Goal: Task Accomplishment & Management: Use online tool/utility

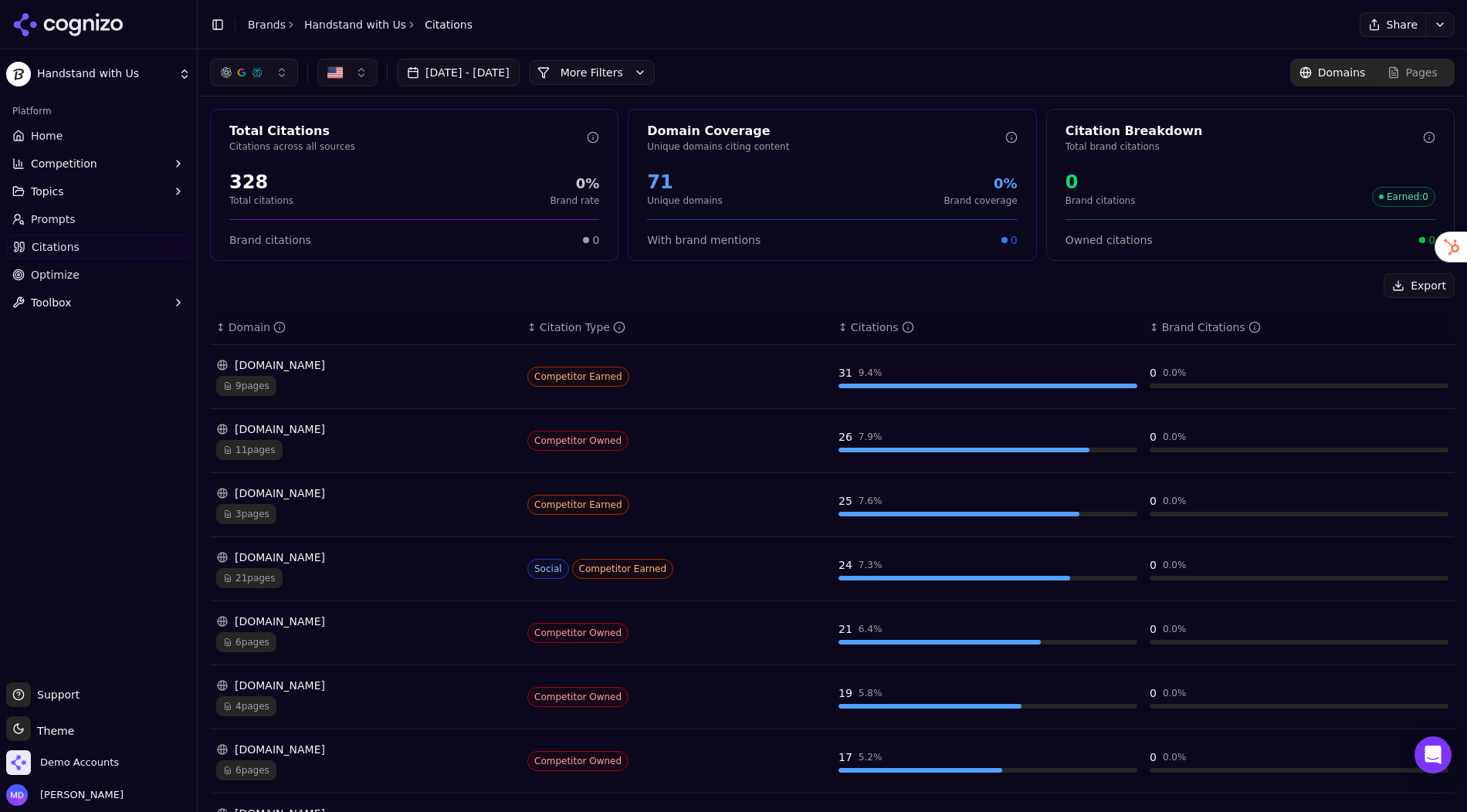
scroll to position [17, 0]
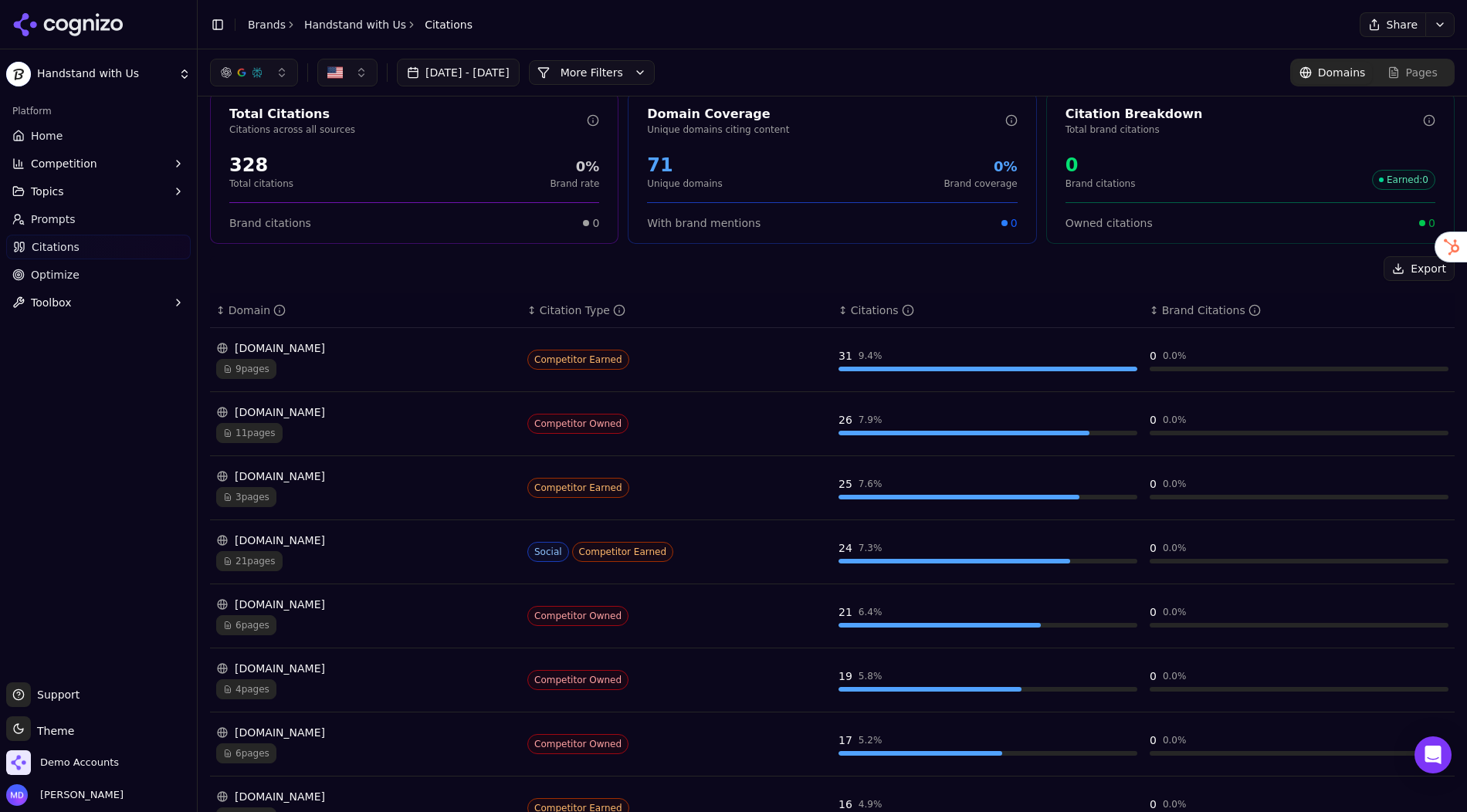
click at [273, 13] on header "Toggle Sidebar Brands Handstand with Us Citations Share" at bounding box center [832, 25] width 1269 height 49
click at [270, 27] on link "Brands" at bounding box center [266, 25] width 37 height 13
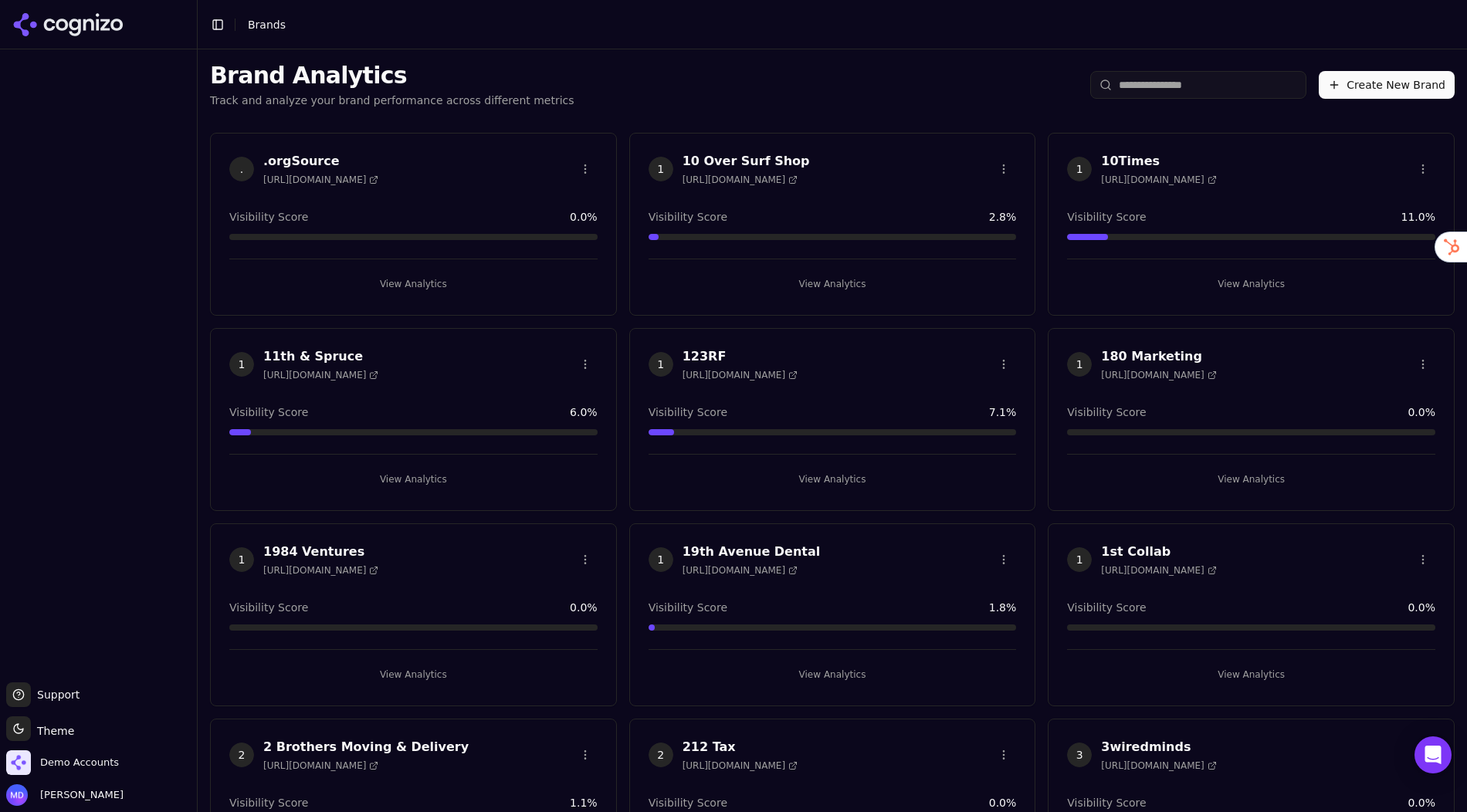
click at [1169, 79] on html "Support Support Toggle theme Theme Demo Accounts [PERSON_NAME] Toggle Sidebar B…" at bounding box center [734, 406] width 1467 height 812
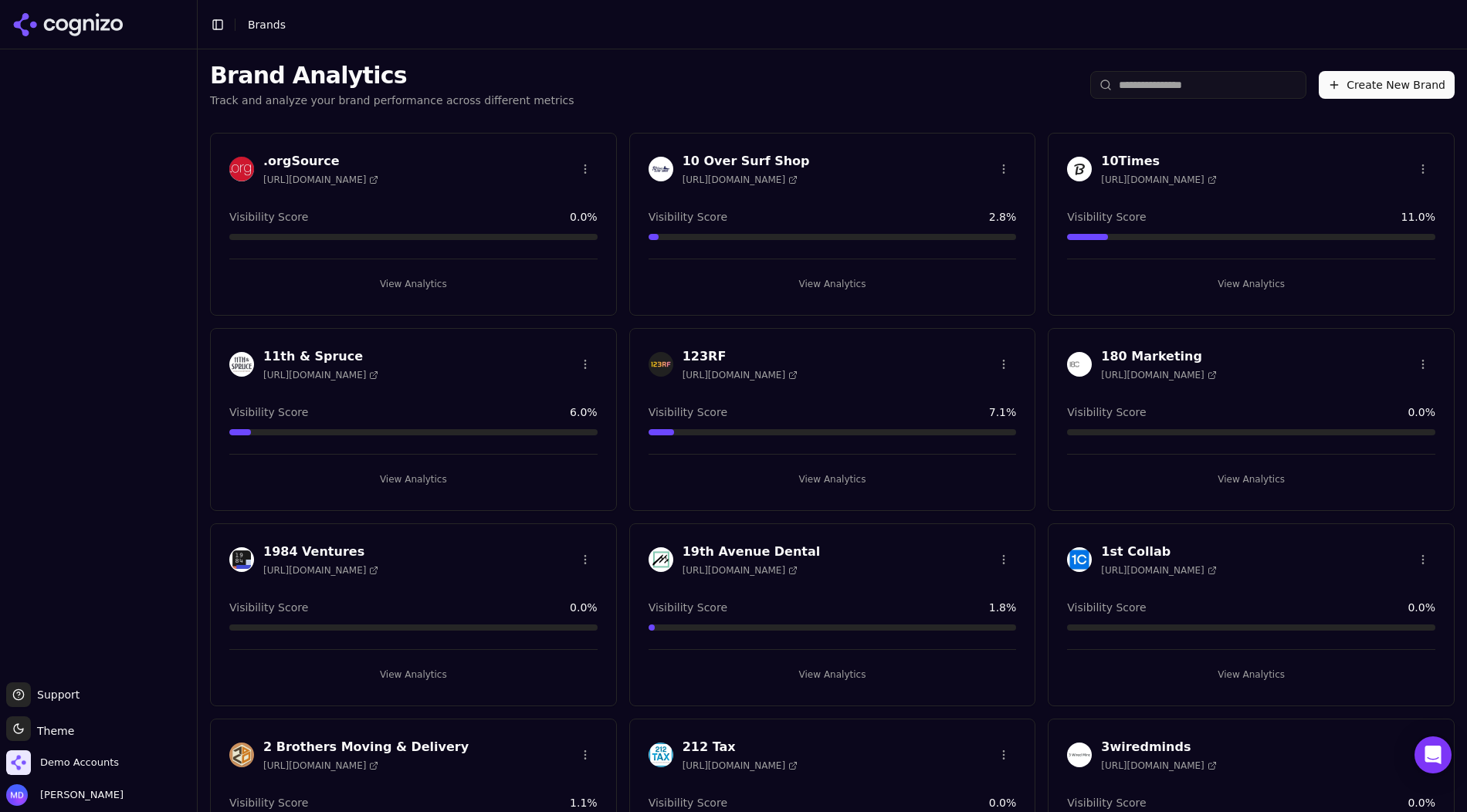
click at [1160, 83] on input "search" at bounding box center [1198, 85] width 216 height 27
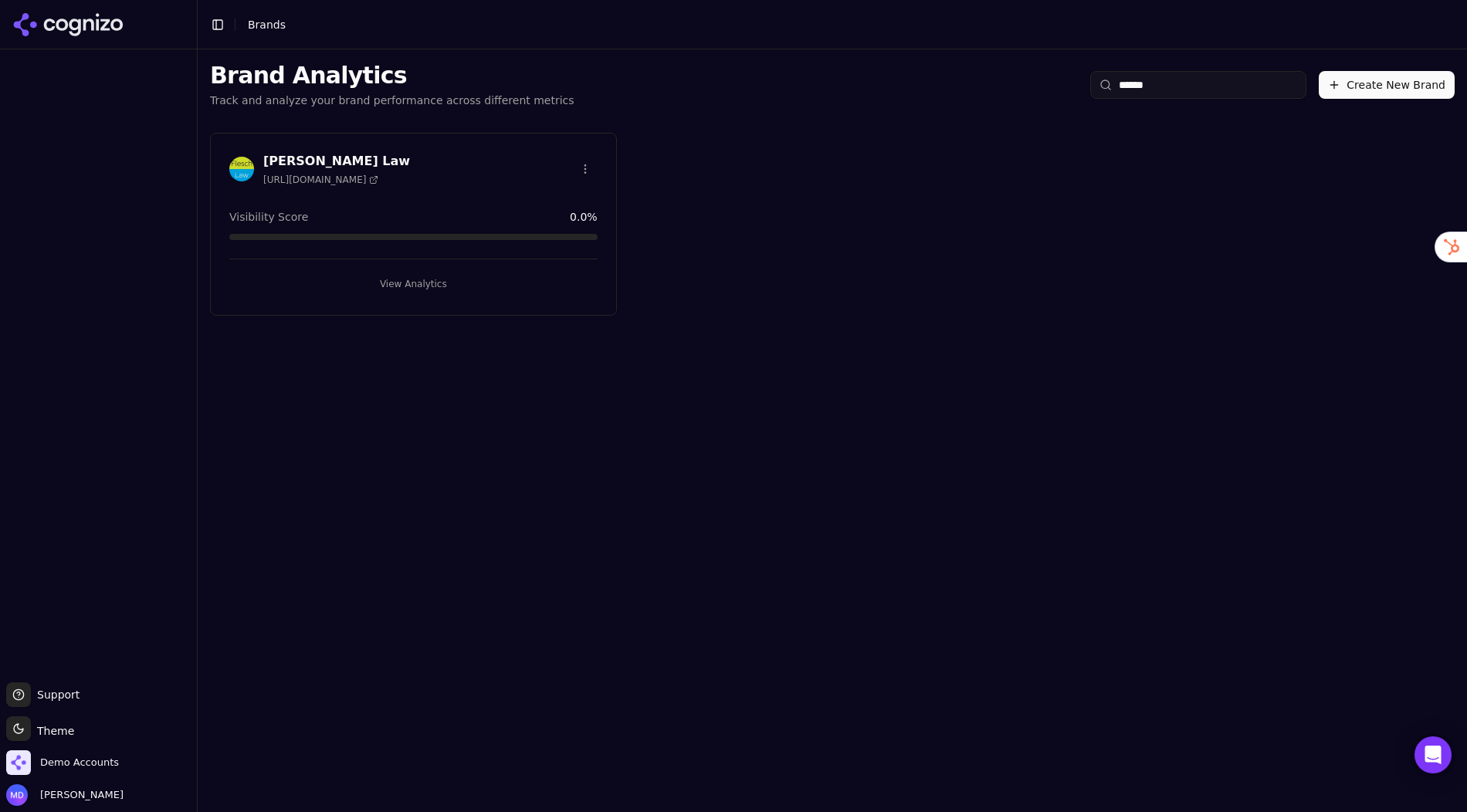
type input "******"
click at [428, 273] on button "View Analytics" at bounding box center [413, 283] width 369 height 25
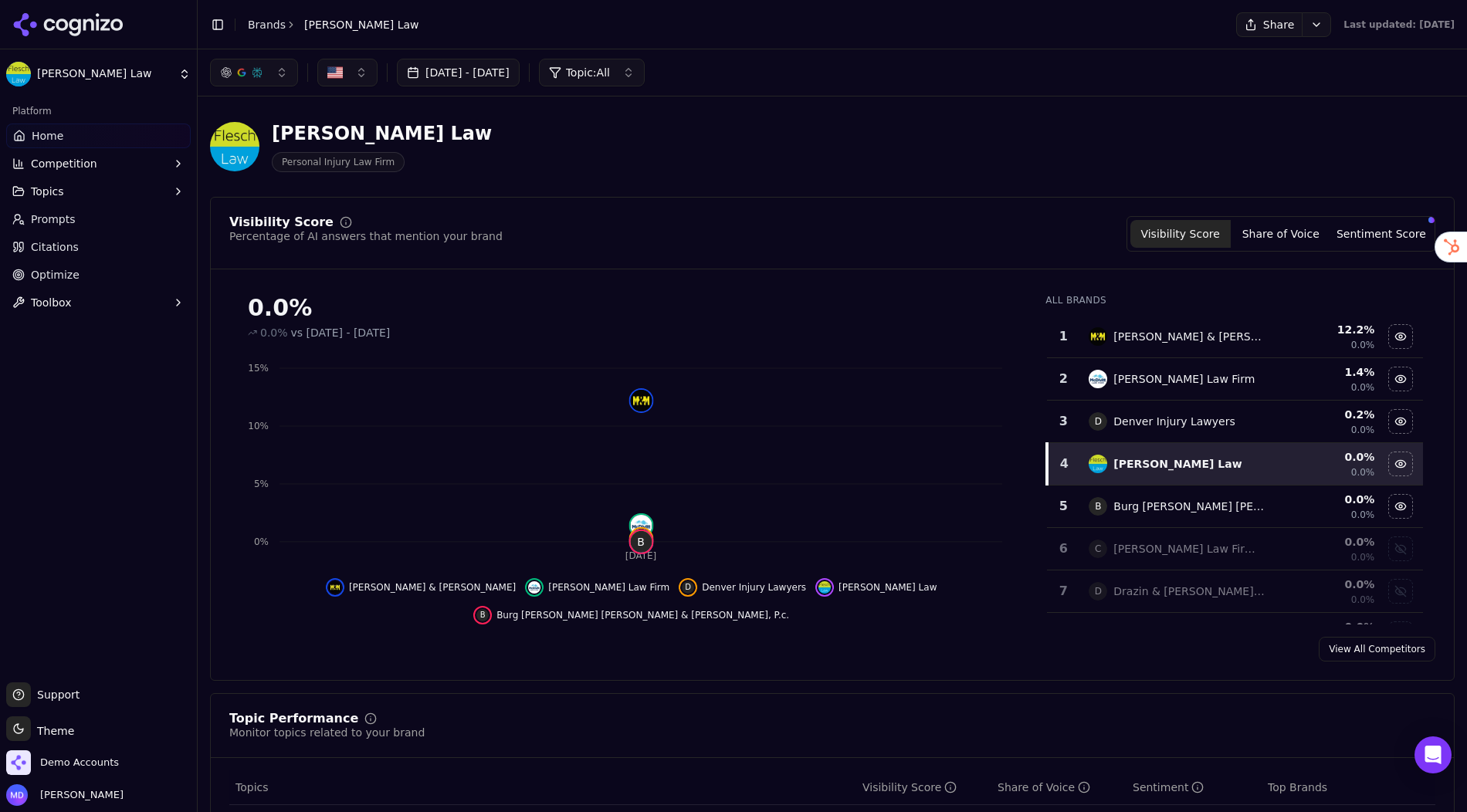
click at [72, 276] on span "Optimize" at bounding box center [55, 274] width 48 height 16
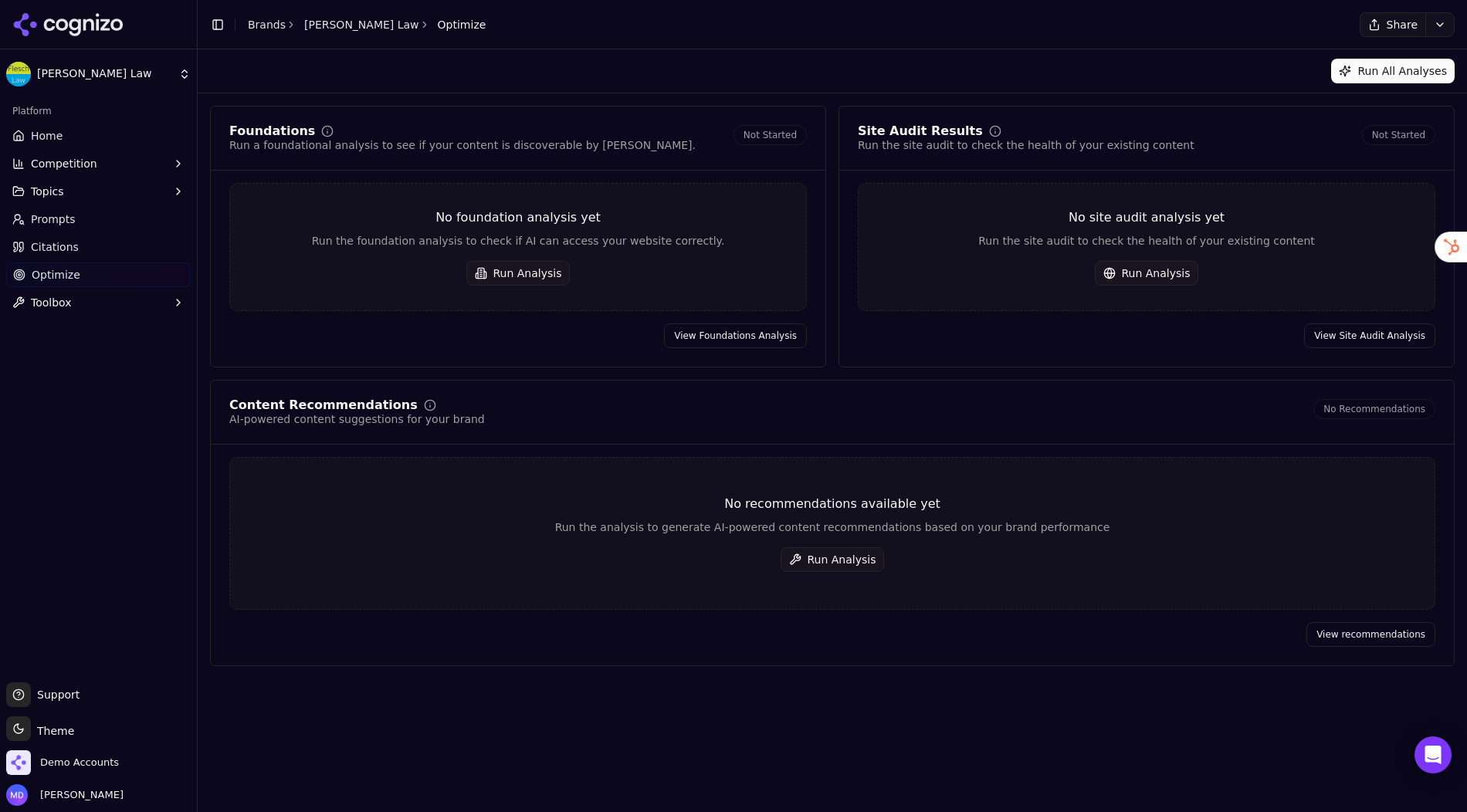
click at [1377, 69] on button "Run All Analyses" at bounding box center [1393, 70] width 123 height 25
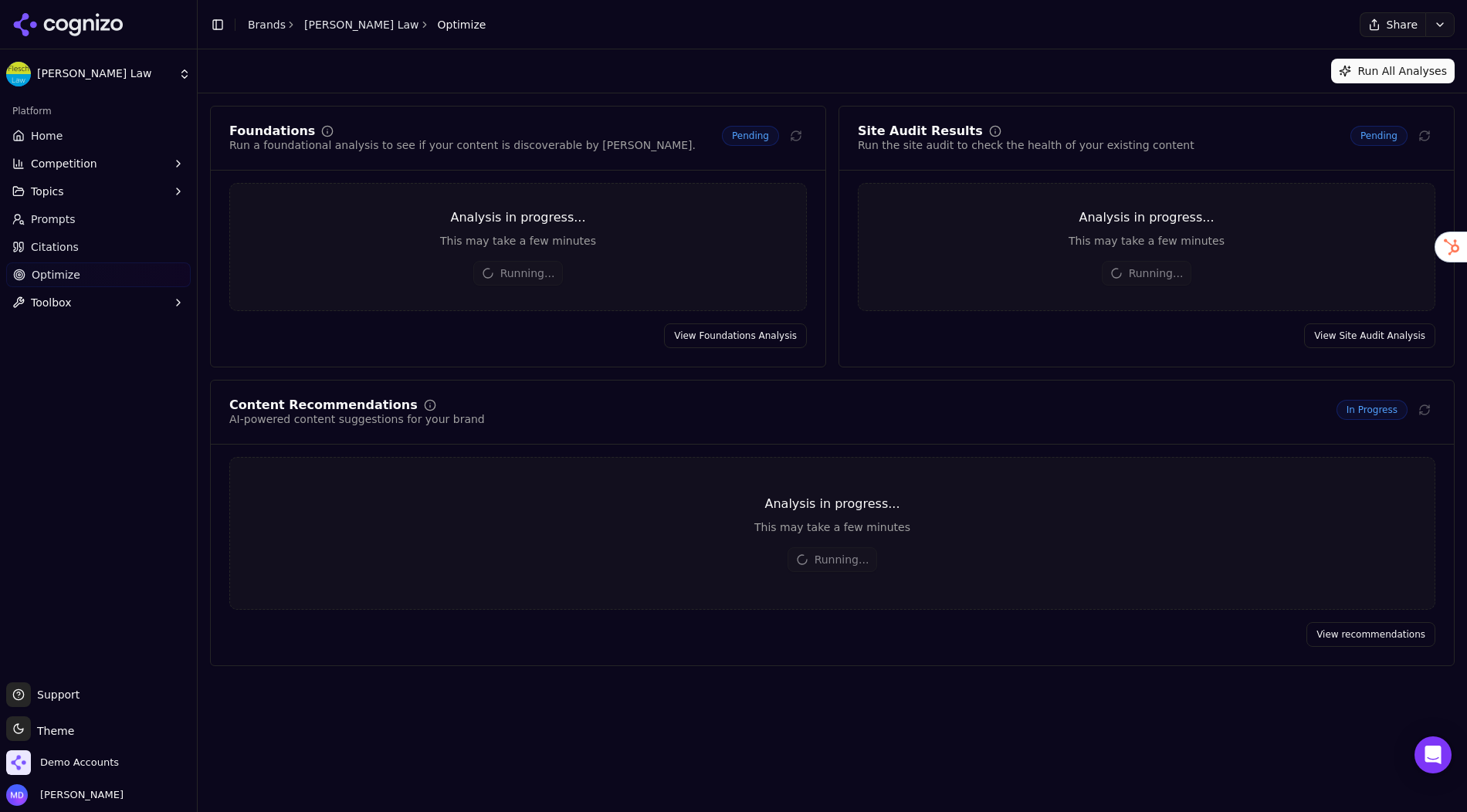
click at [77, 134] on link "Home" at bounding box center [99, 135] width 185 height 25
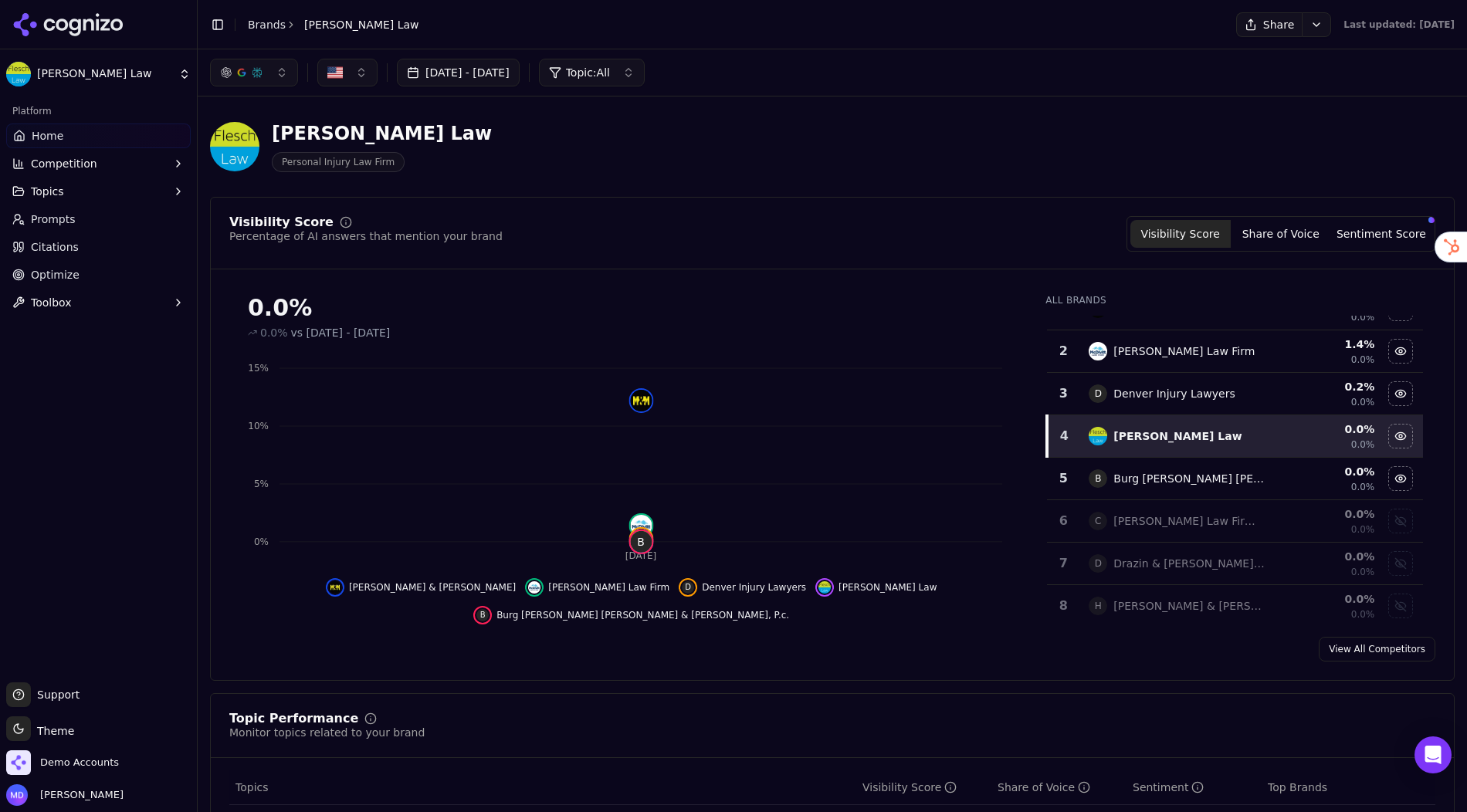
scroll to position [34, 0]
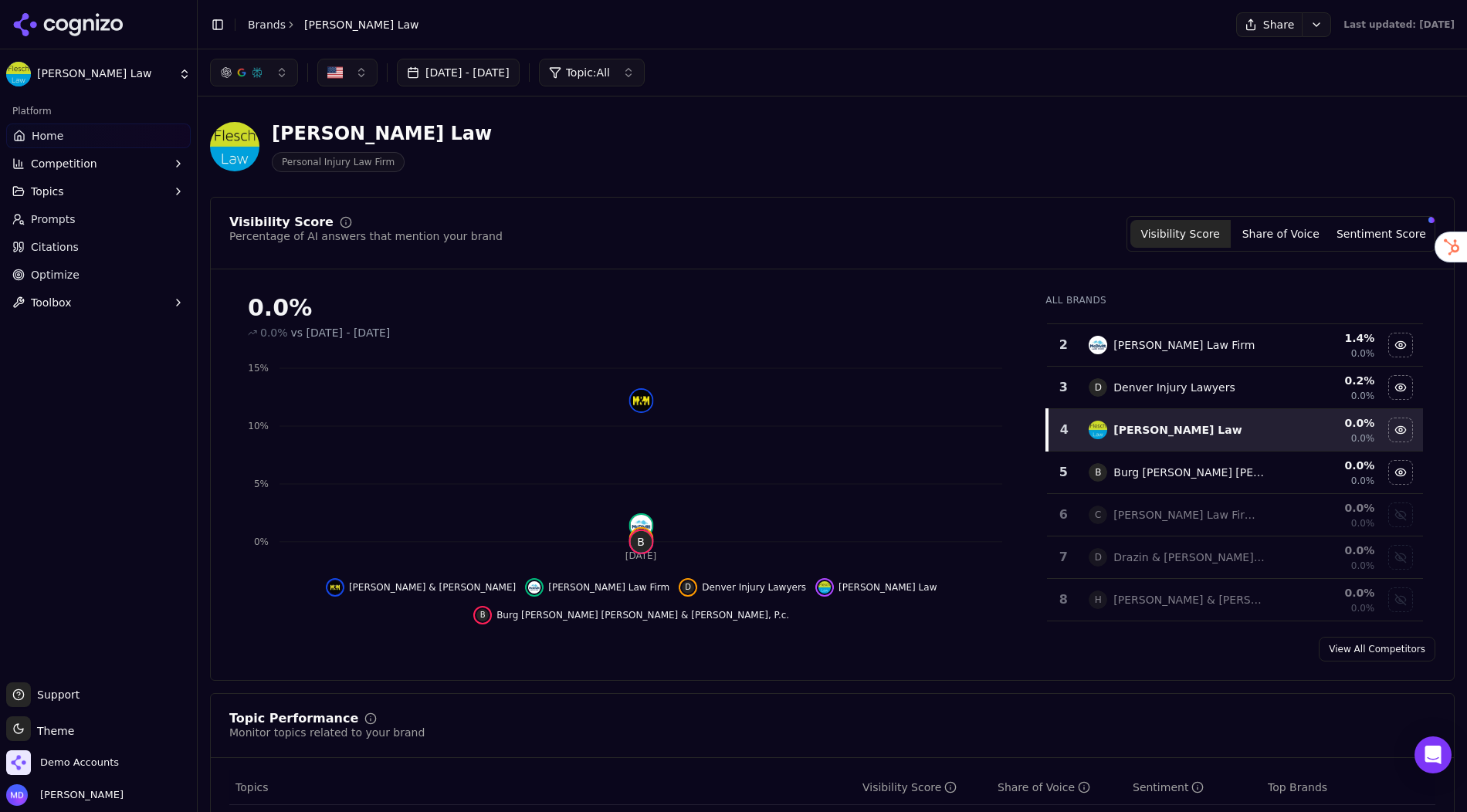
click at [72, 272] on span "Optimize" at bounding box center [55, 274] width 48 height 16
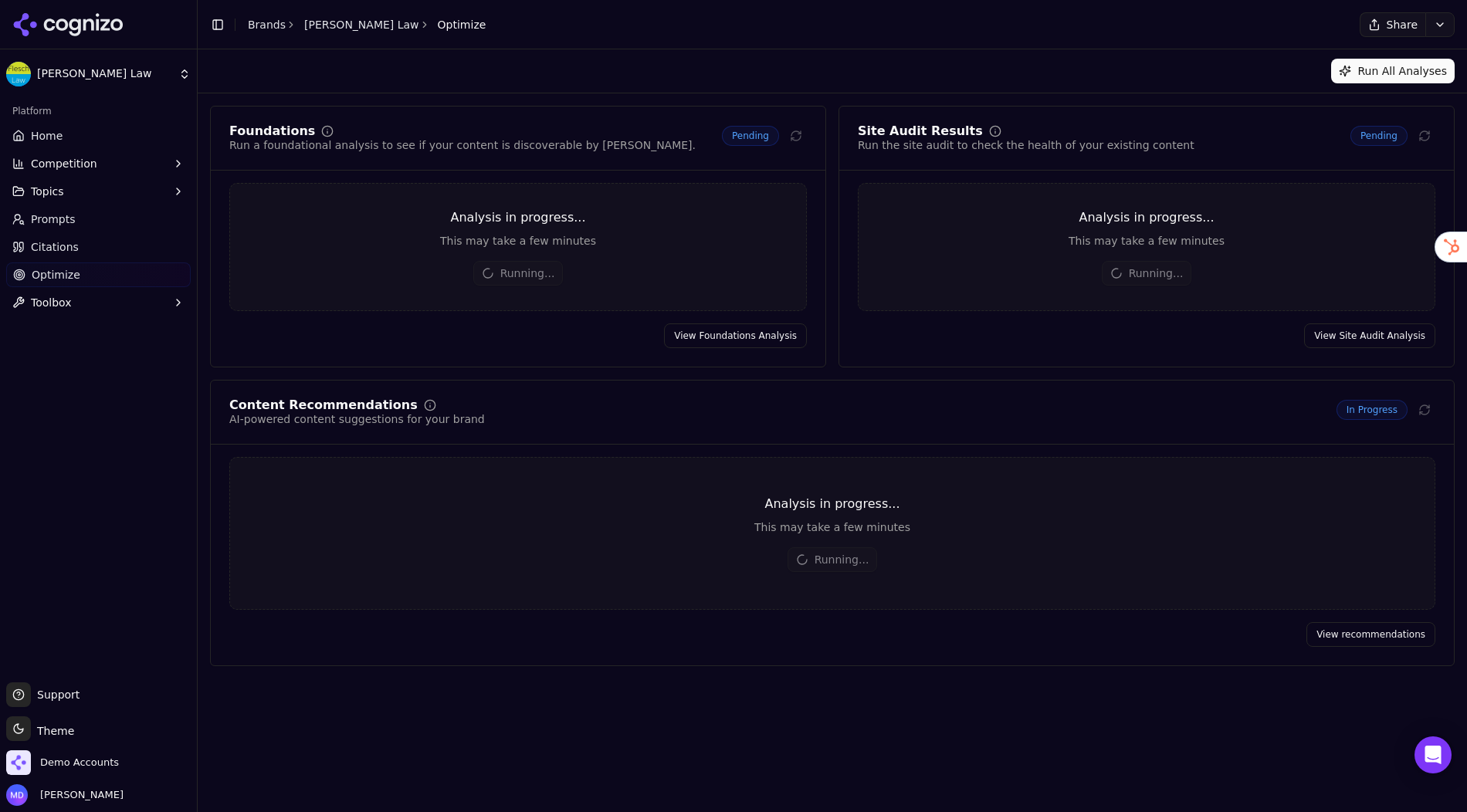
click at [63, 211] on link "Prompts" at bounding box center [99, 219] width 185 height 25
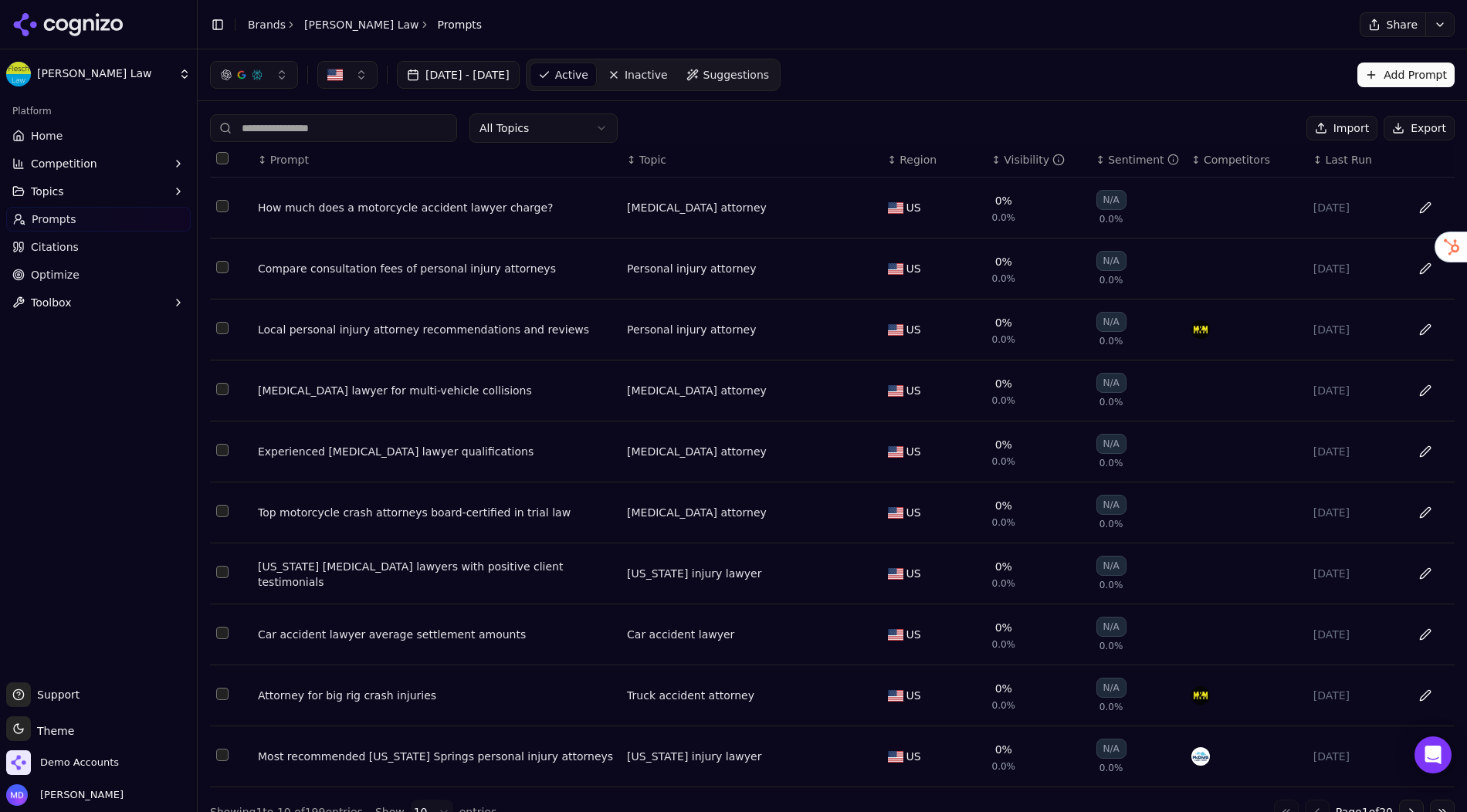
click at [248, 27] on link "Brands" at bounding box center [266, 25] width 37 height 13
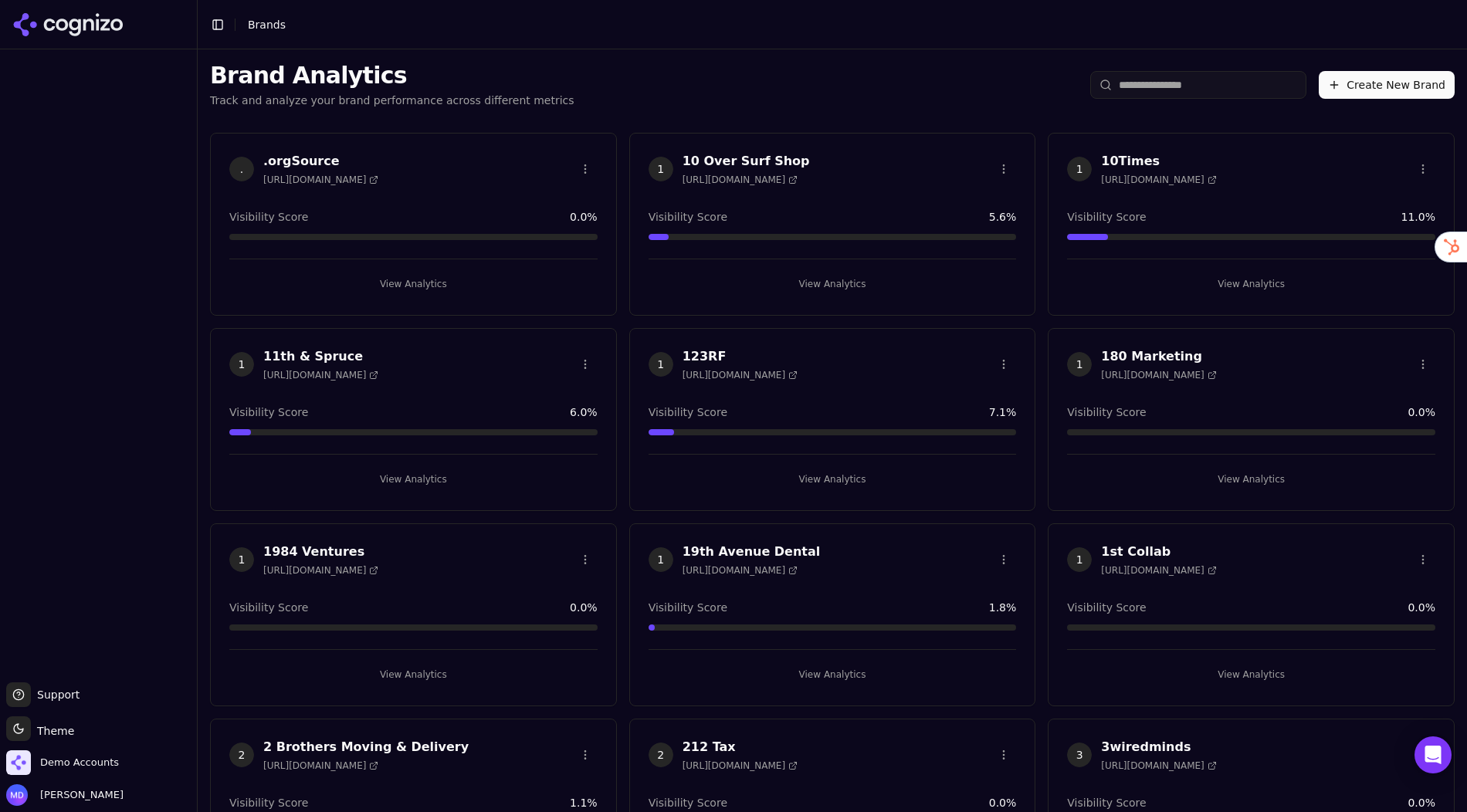
click at [1151, 91] on html "Support Support Toggle theme Theme Demo Accounts [PERSON_NAME] Toggle Sidebar B…" at bounding box center [734, 406] width 1467 height 812
click at [1153, 93] on input "search" at bounding box center [1198, 85] width 216 height 27
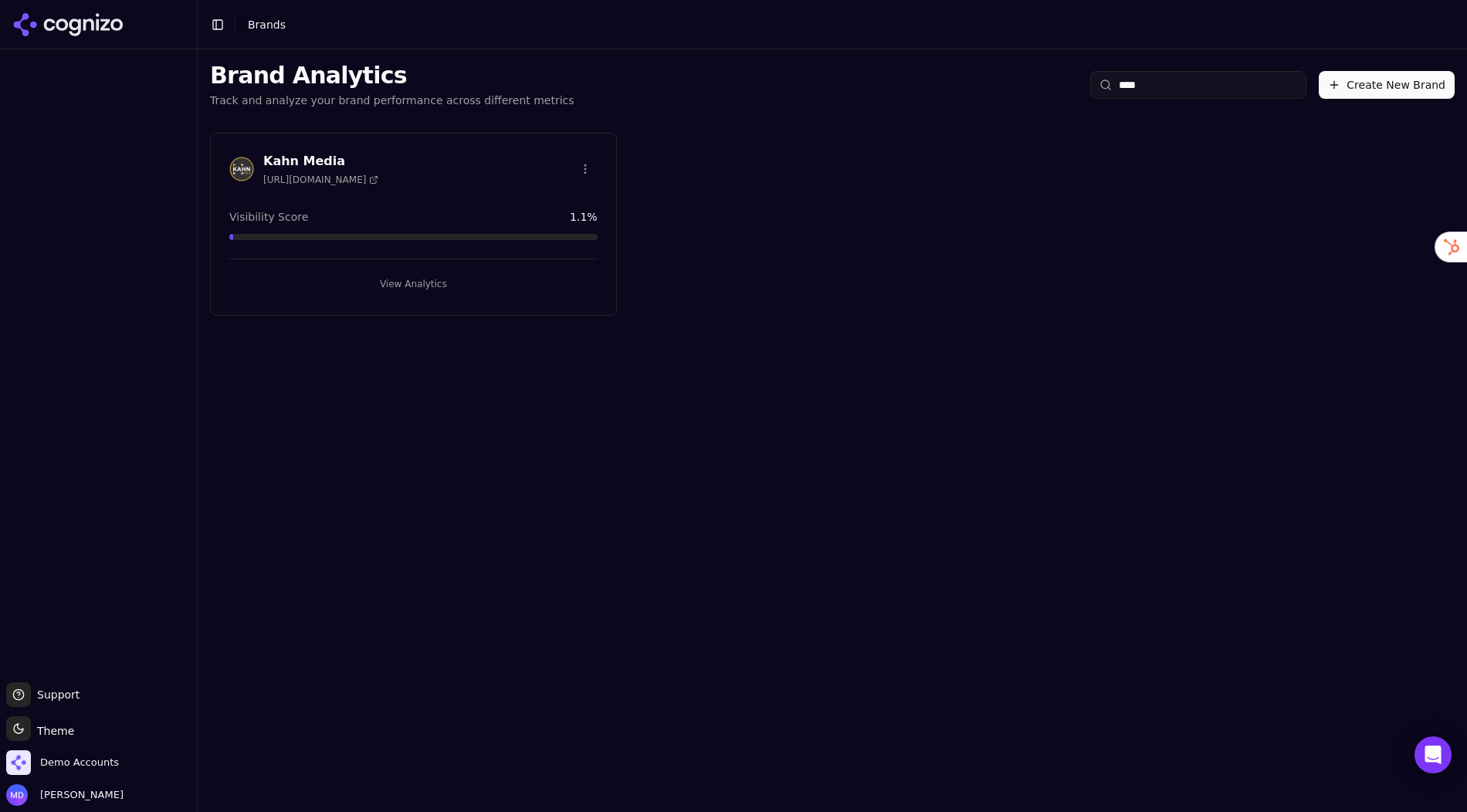
type input "****"
click at [455, 265] on div "View Analytics" at bounding box center [413, 277] width 369 height 37
click at [450, 280] on button "View Analytics" at bounding box center [413, 283] width 369 height 25
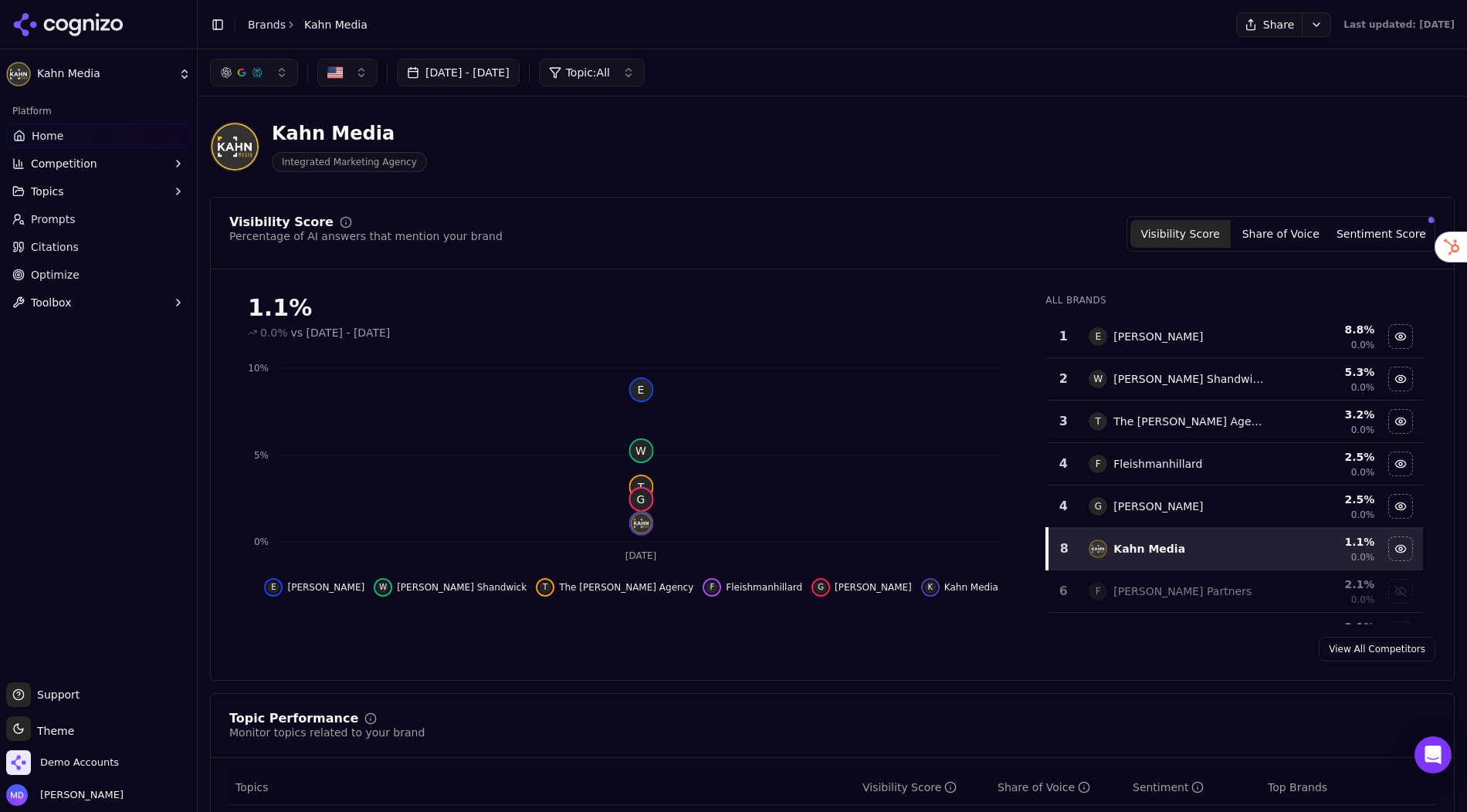
click at [70, 281] on span "Optimize" at bounding box center [55, 274] width 48 height 16
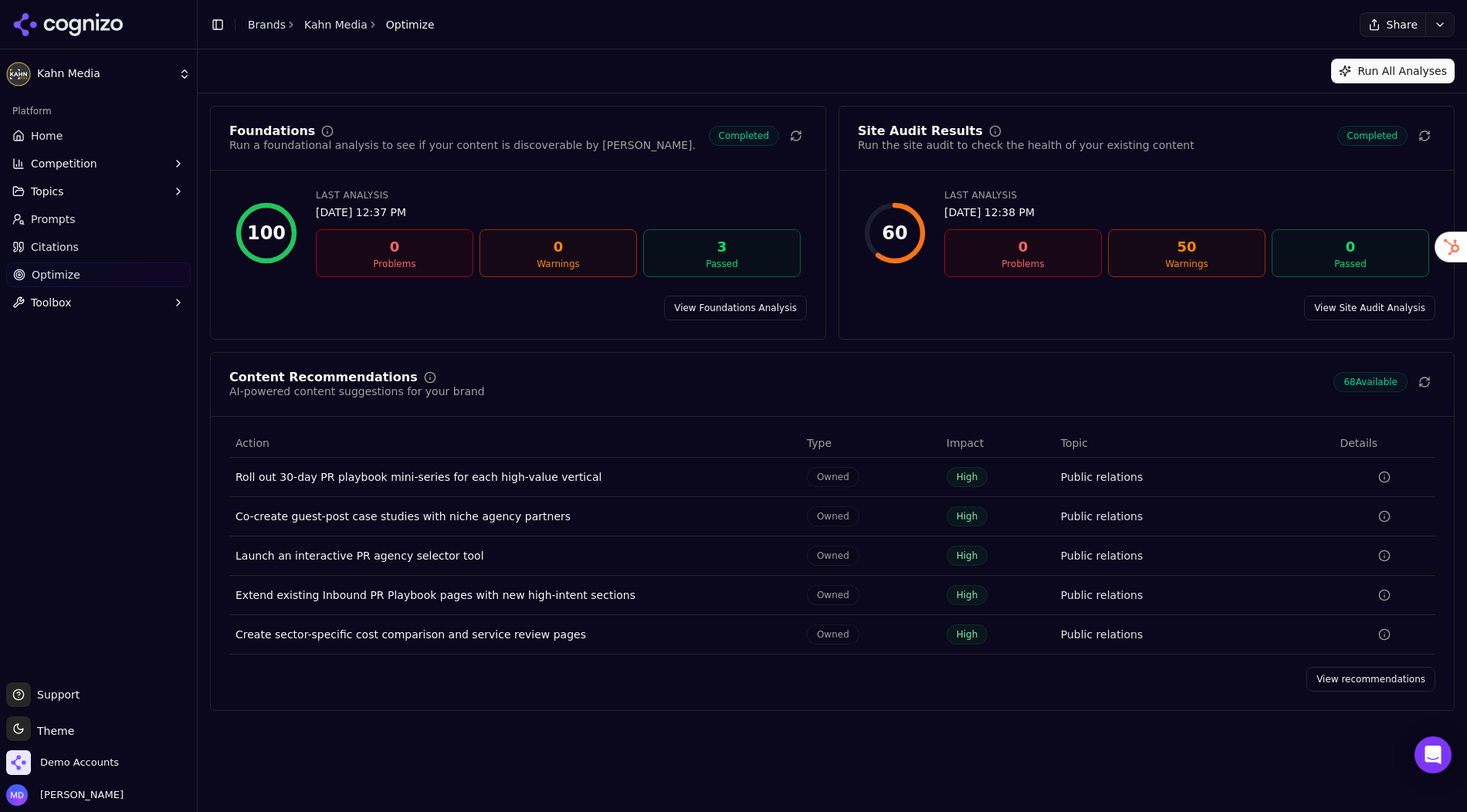
click at [1346, 668] on link "View recommendations" at bounding box center [1371, 679] width 129 height 25
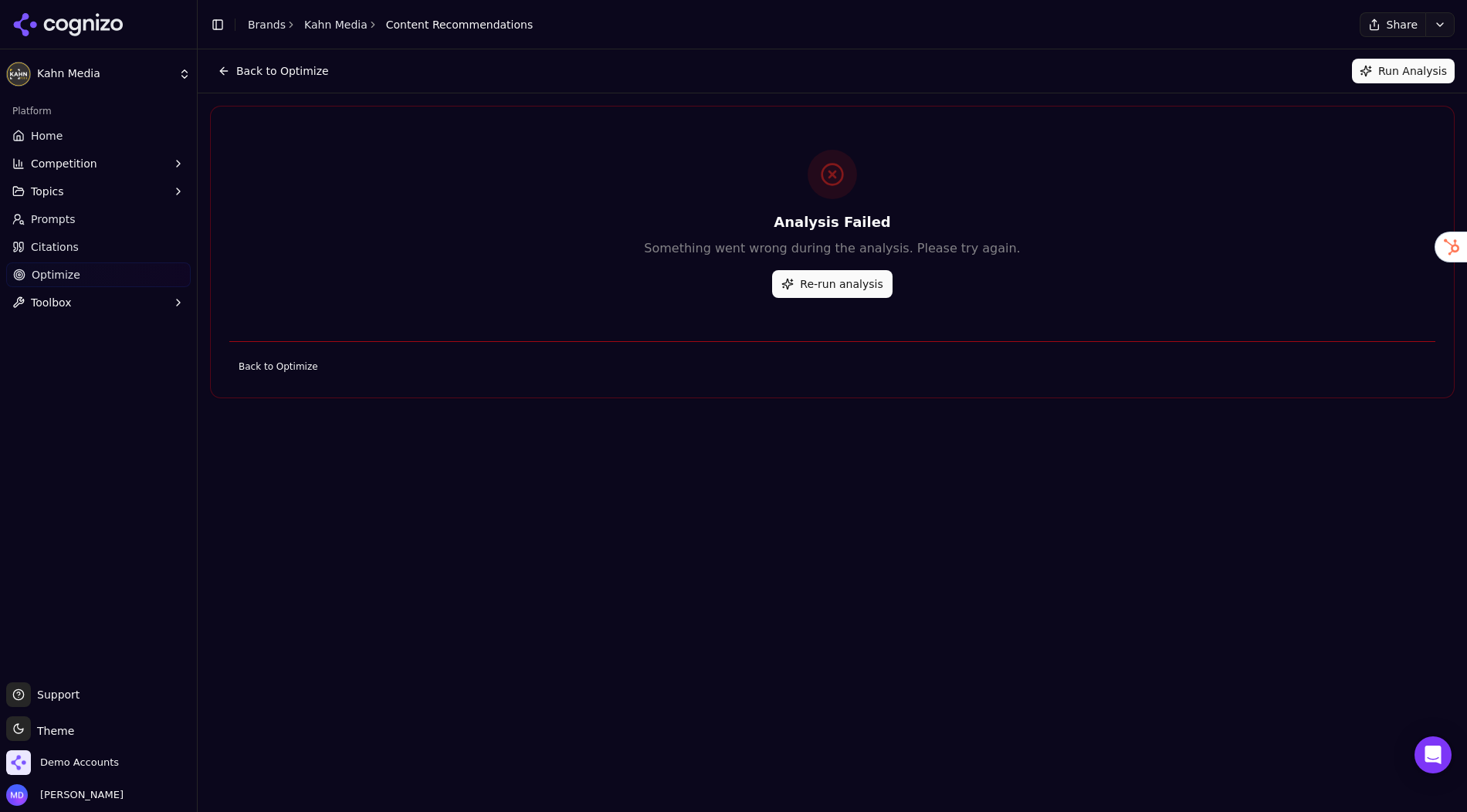
click at [821, 272] on button "Re-run analysis" at bounding box center [831, 284] width 120 height 27
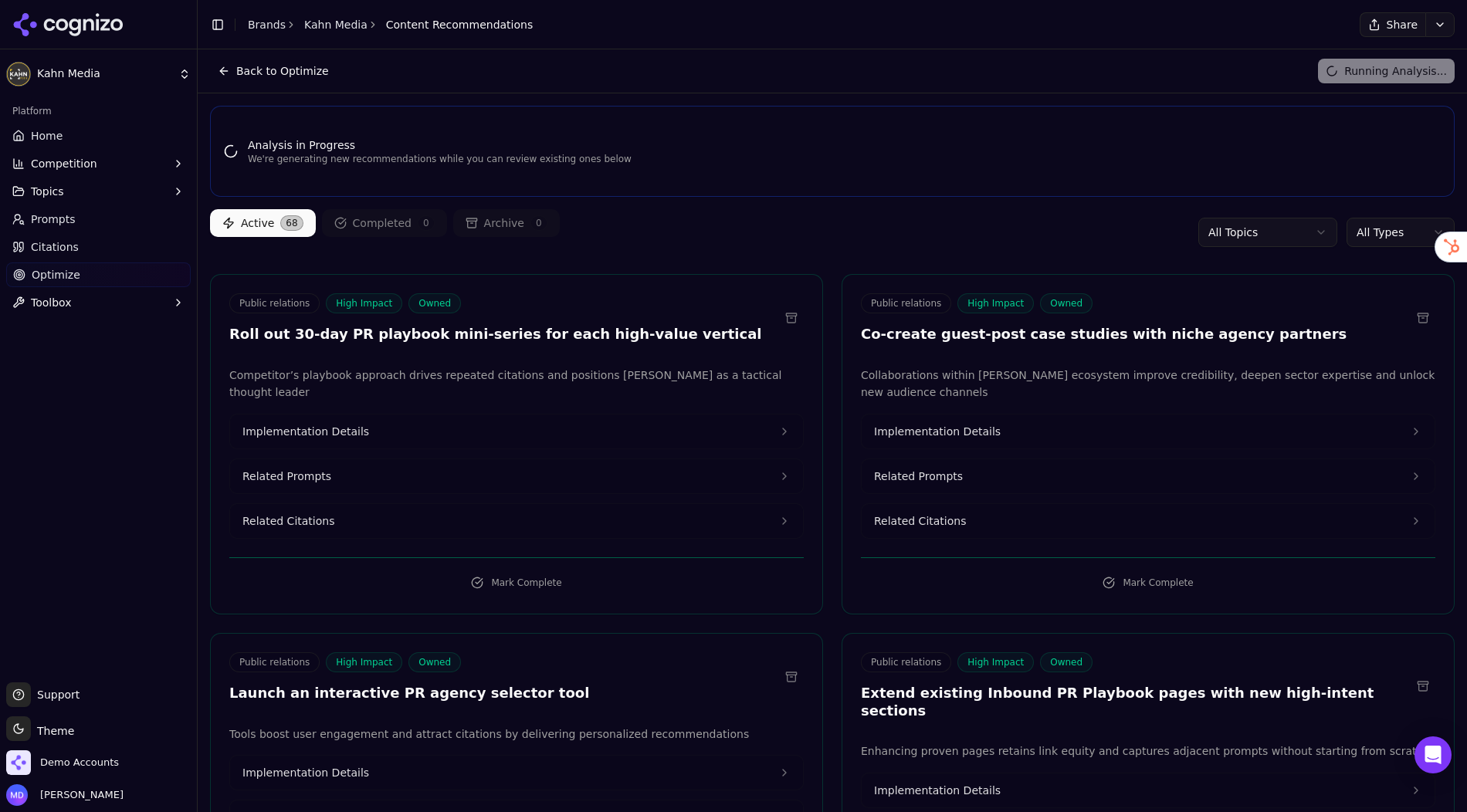
click at [1387, 240] on html "[PERSON_NAME] Media Platform Home Competition Topics Prompts Citations Optimize…" at bounding box center [734, 406] width 1467 height 812
click at [44, 134] on span "Home" at bounding box center [47, 135] width 32 height 16
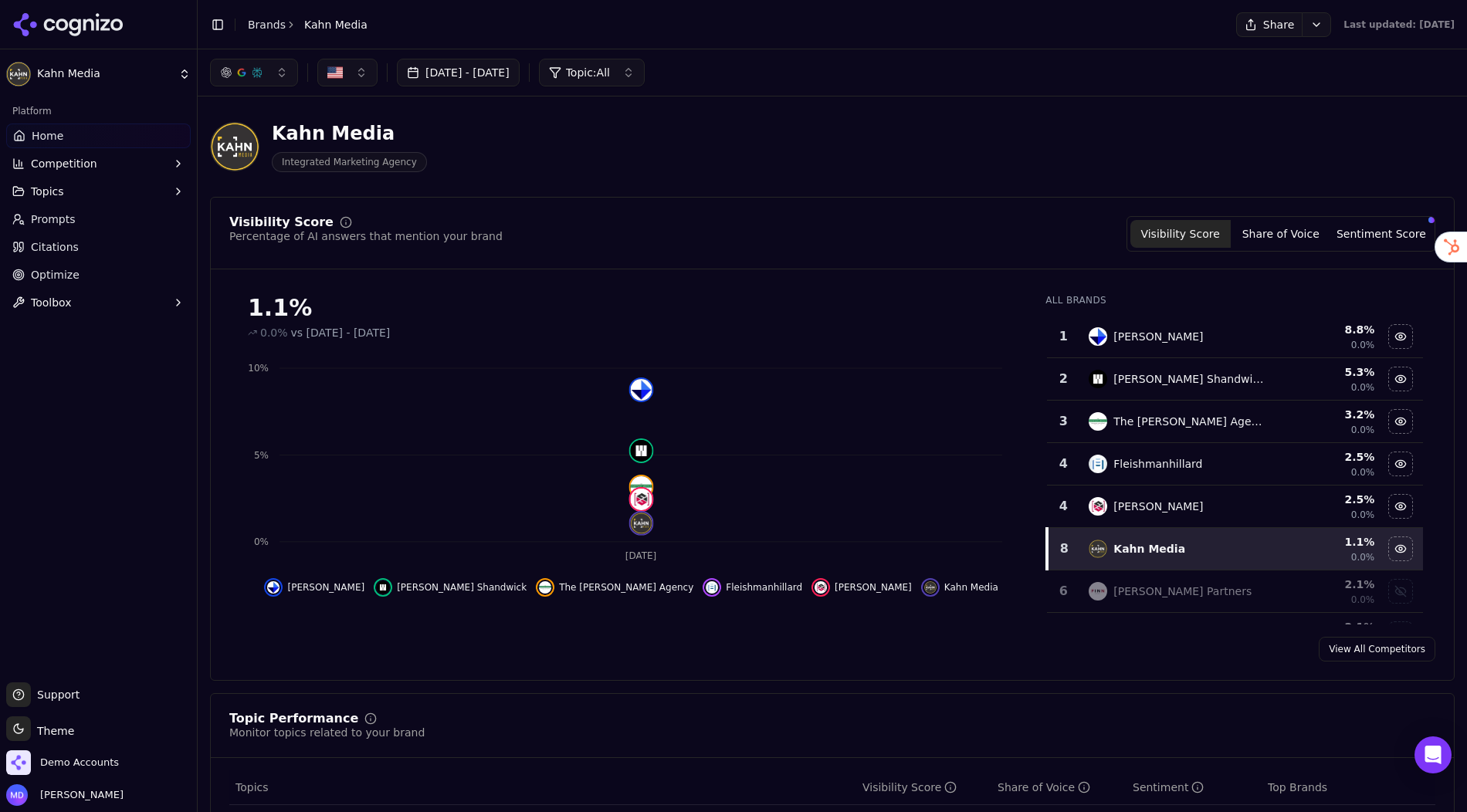
click at [249, 30] on li "Brands" at bounding box center [266, 25] width 37 height 16
click at [269, 28] on link "Brands" at bounding box center [266, 25] width 37 height 13
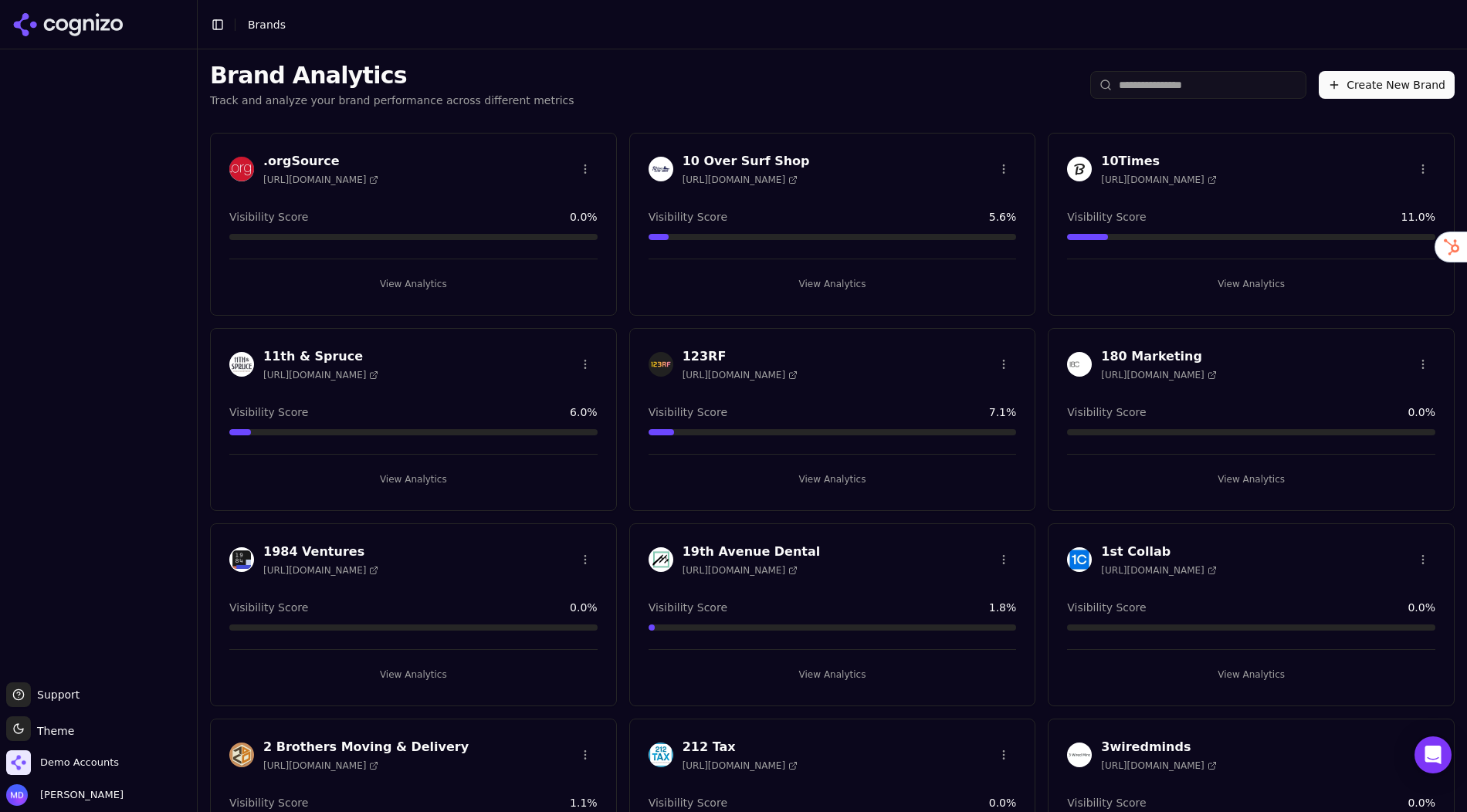
click at [1139, 74] on input "search" at bounding box center [1198, 85] width 216 height 27
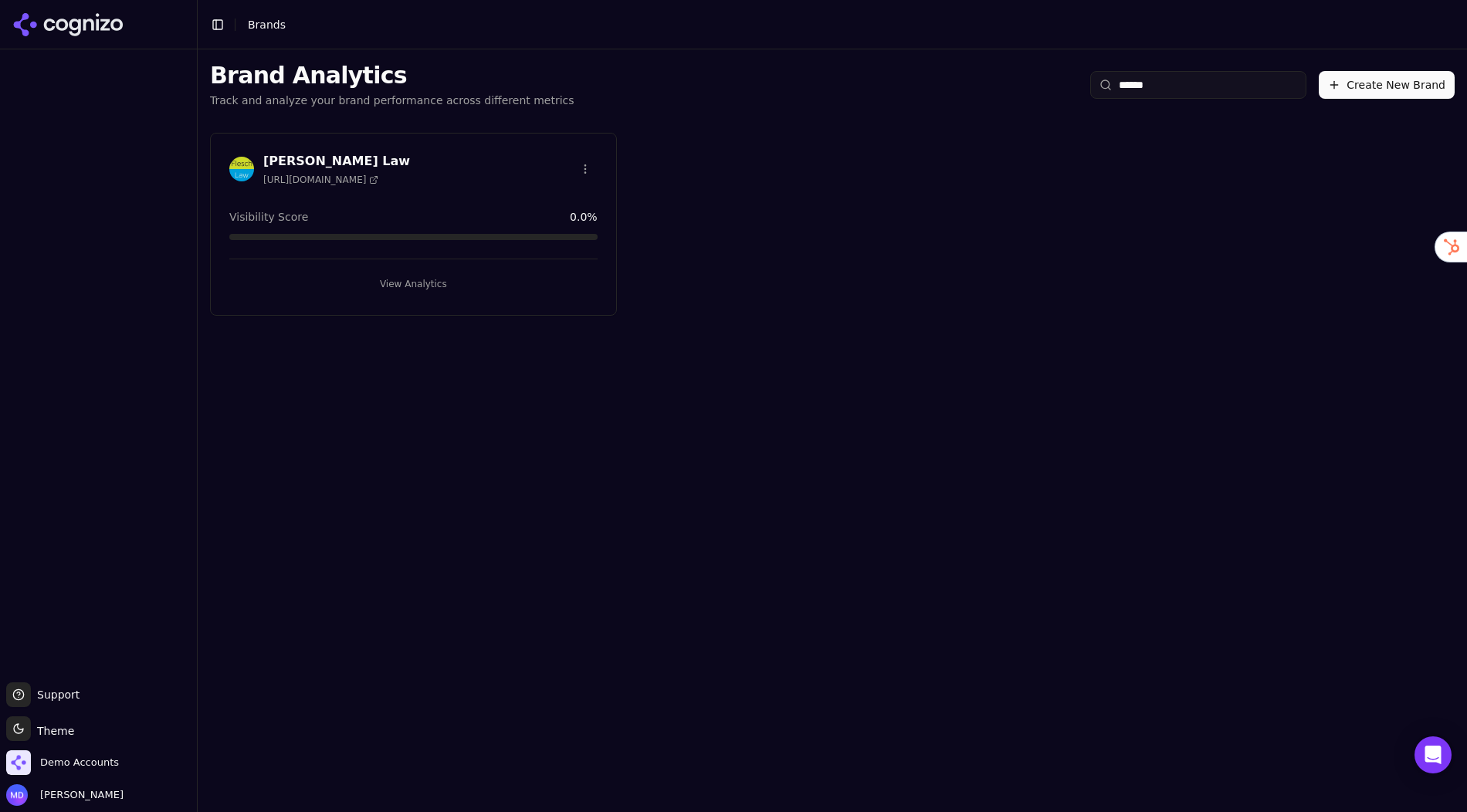
type input "******"
click at [479, 274] on button "View Analytics" at bounding box center [413, 283] width 369 height 25
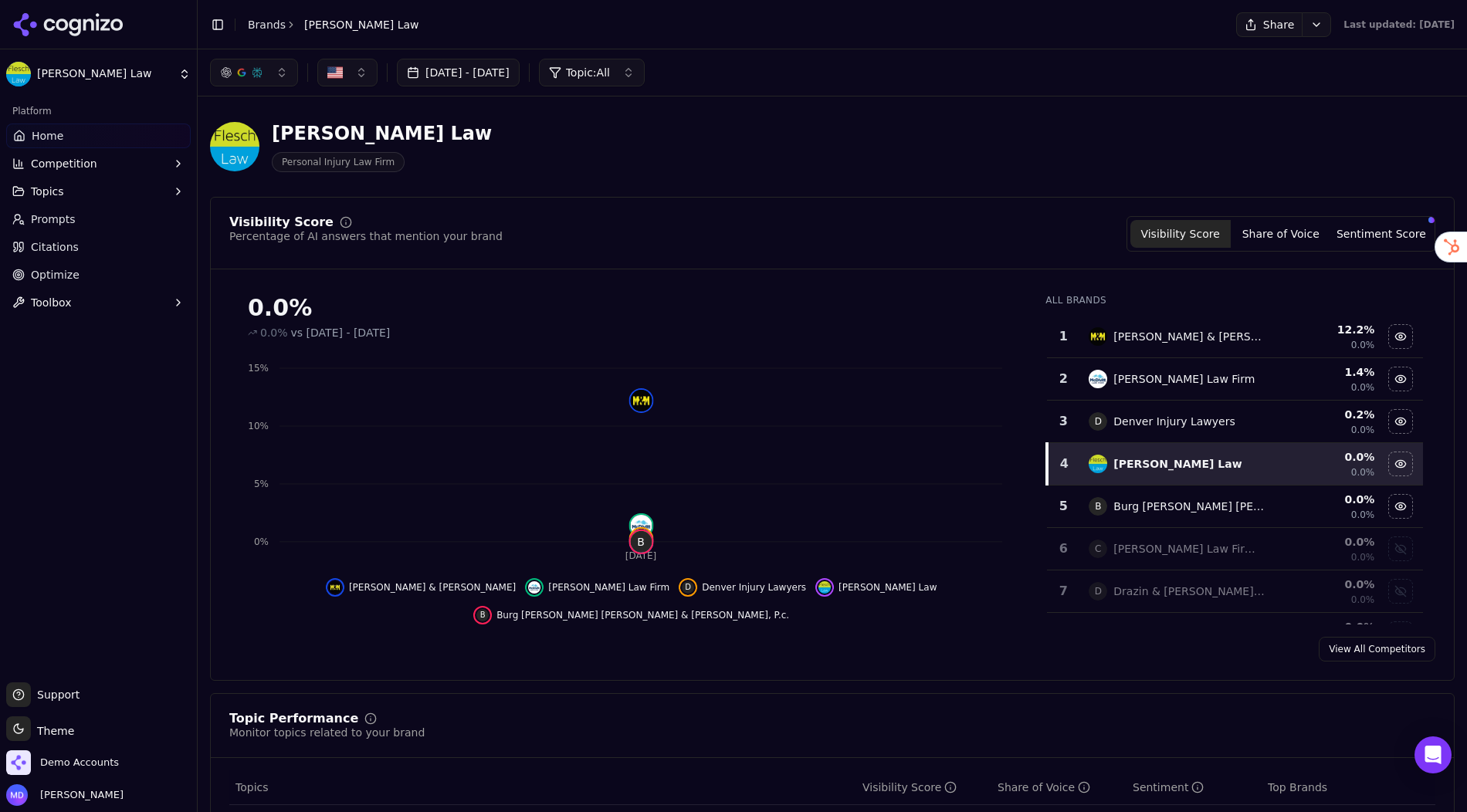
click at [104, 216] on link "Prompts" at bounding box center [99, 219] width 185 height 25
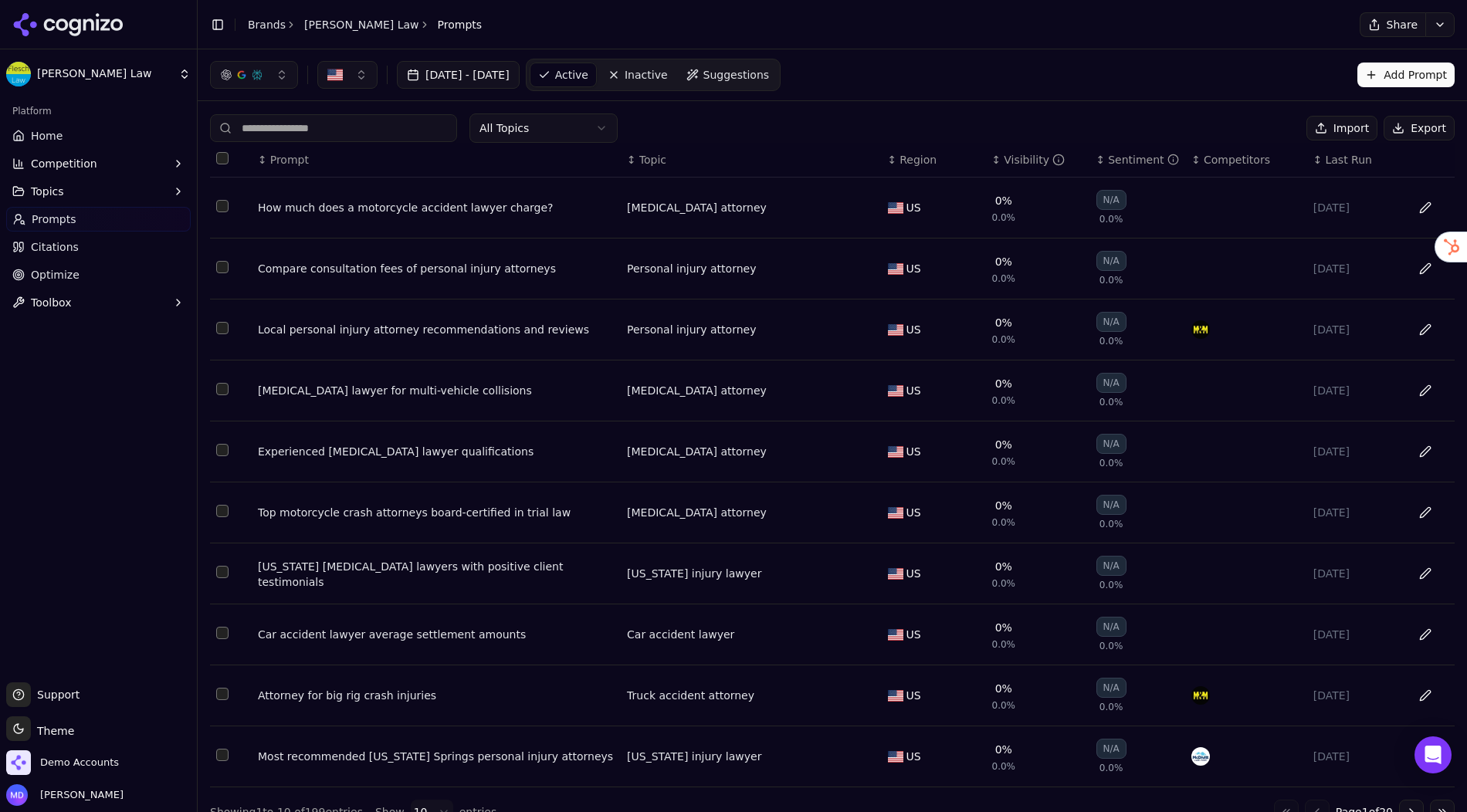
click at [1427, 130] on button "Export" at bounding box center [1419, 128] width 71 height 25
